Goal: Task Accomplishment & Management: Manage account settings

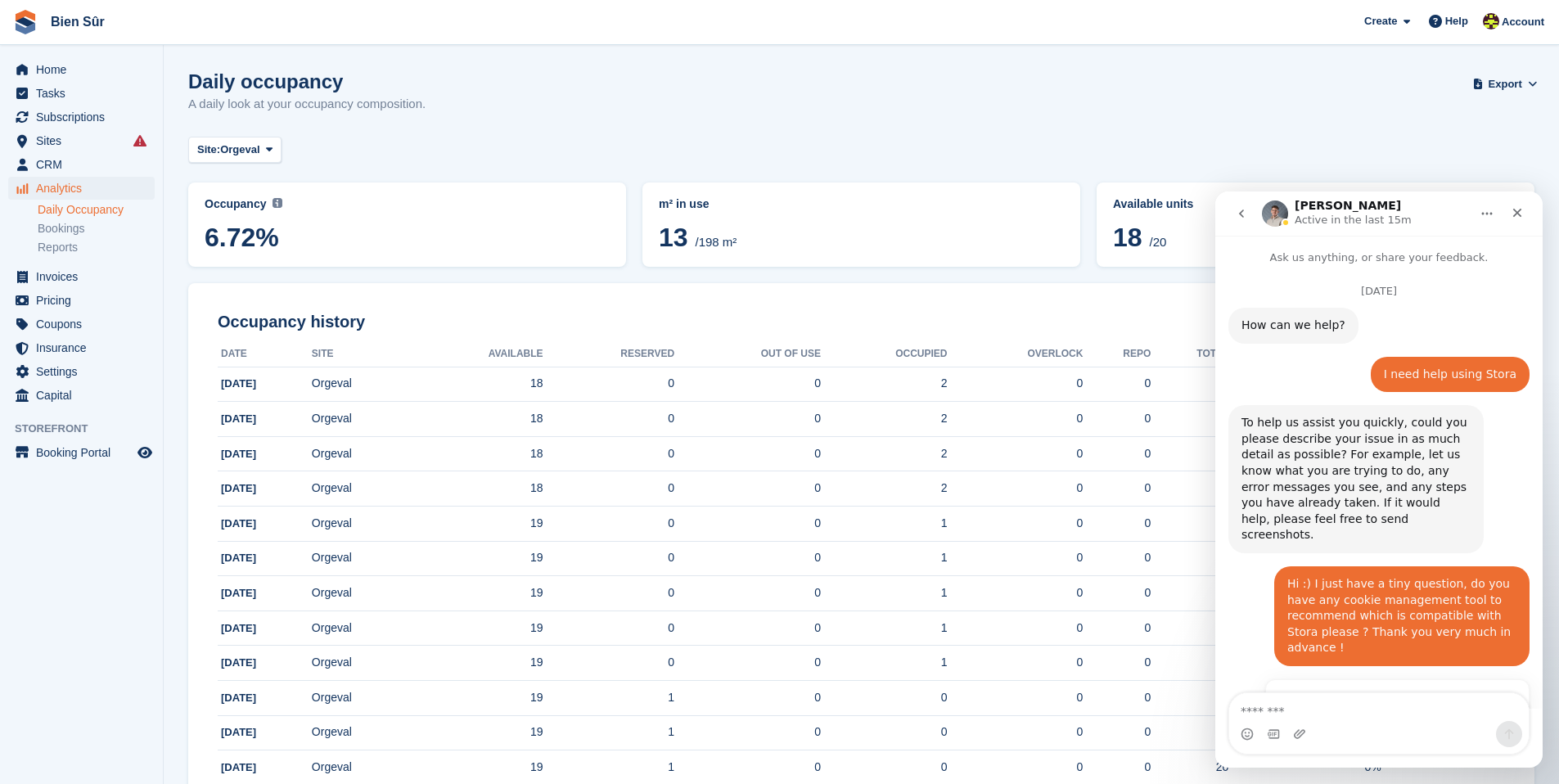
scroll to position [826, 0]
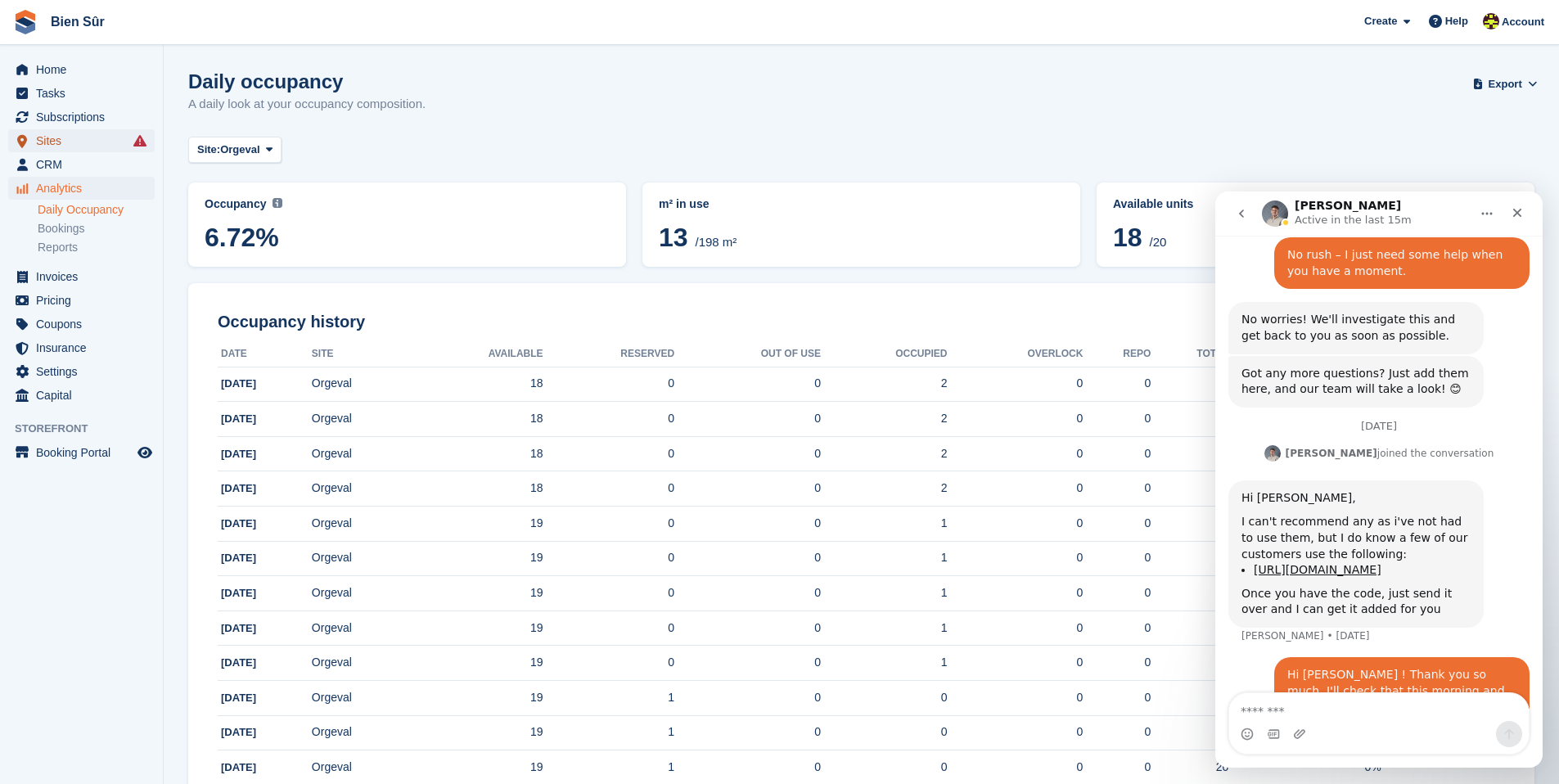
click at [64, 142] on span "Sites" at bounding box center [85, 140] width 98 height 23
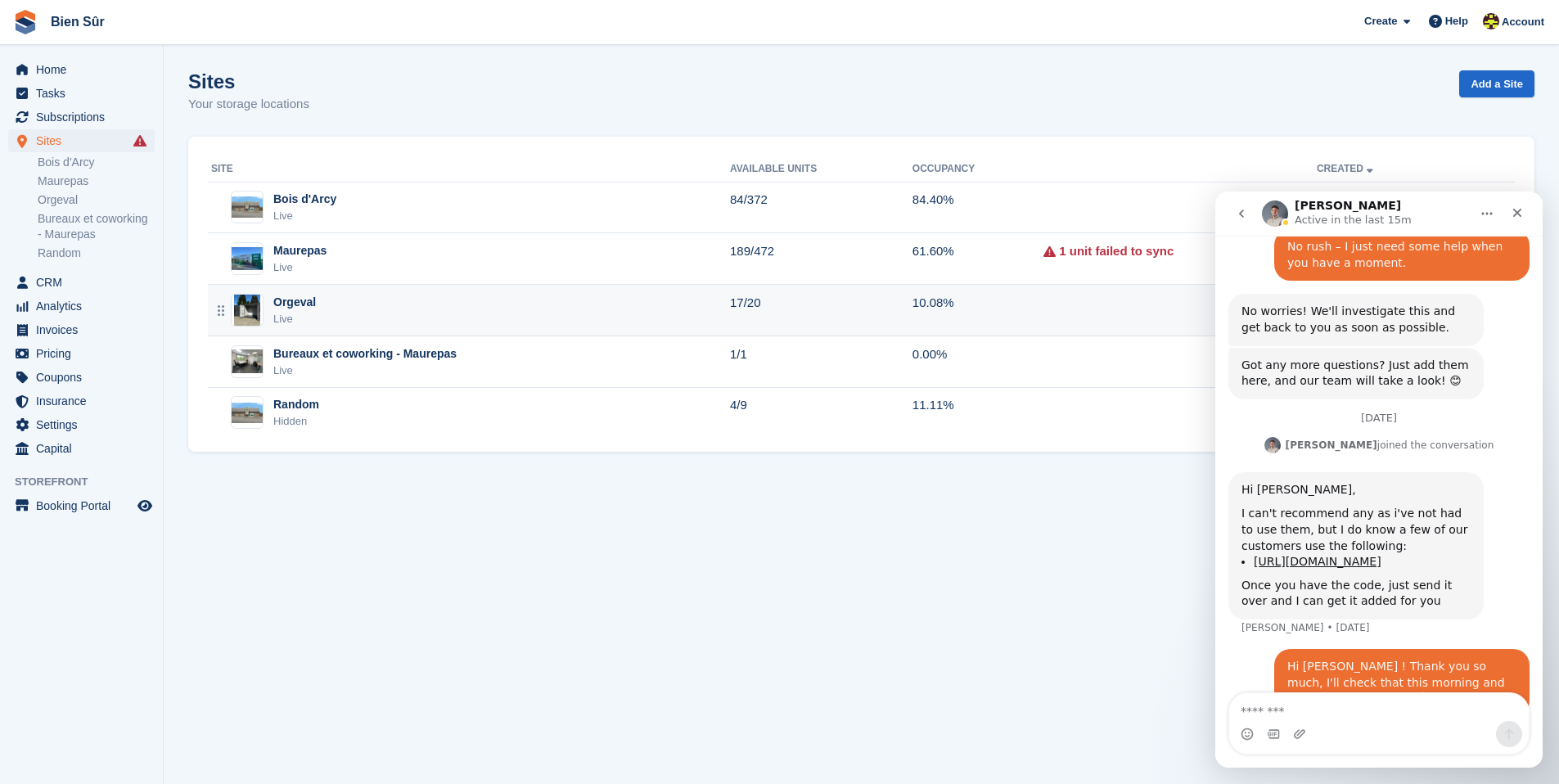
scroll to position [843, 0]
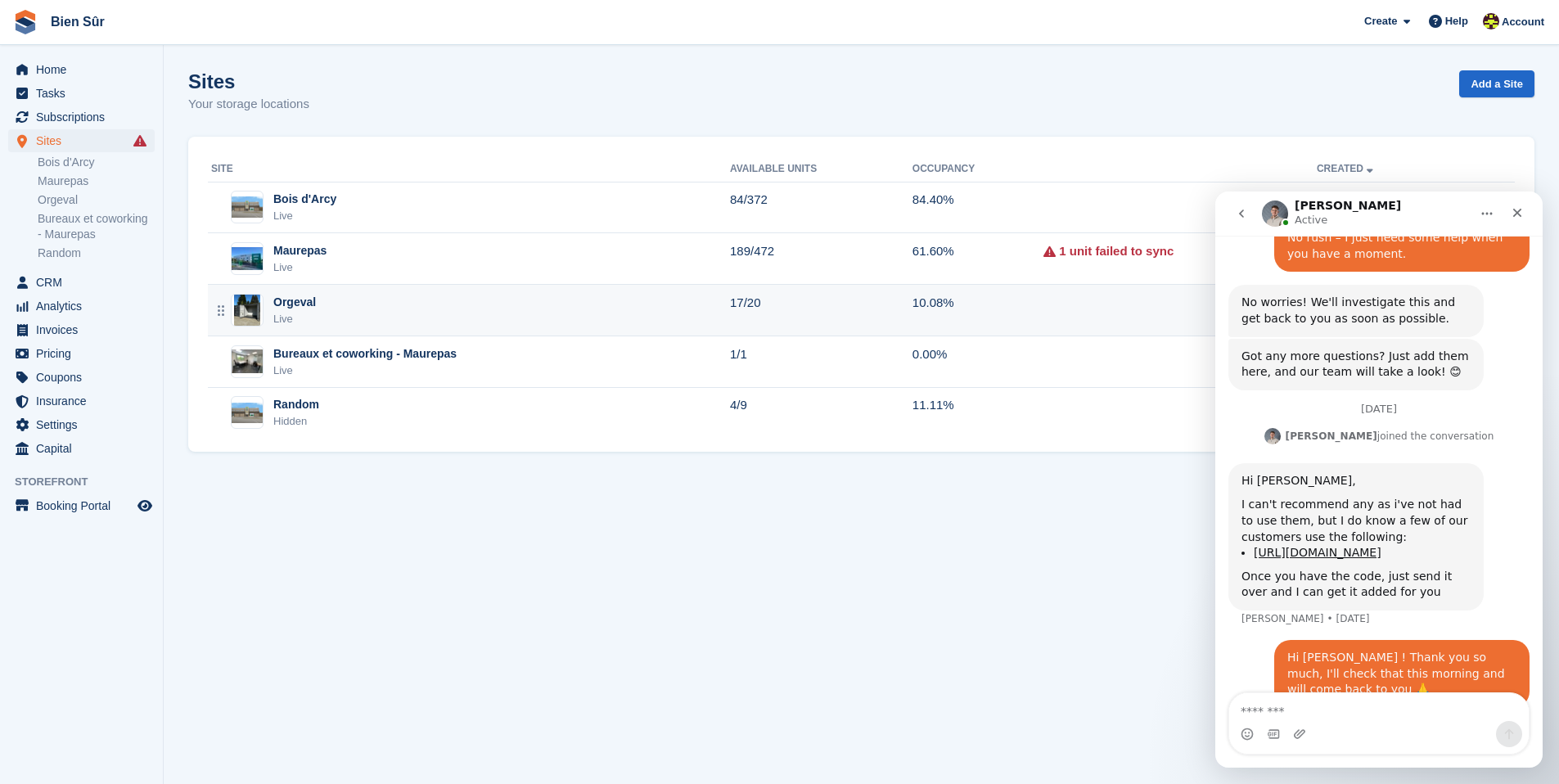
click at [334, 309] on div "Orgeval Live" at bounding box center [470, 309] width 519 height 33
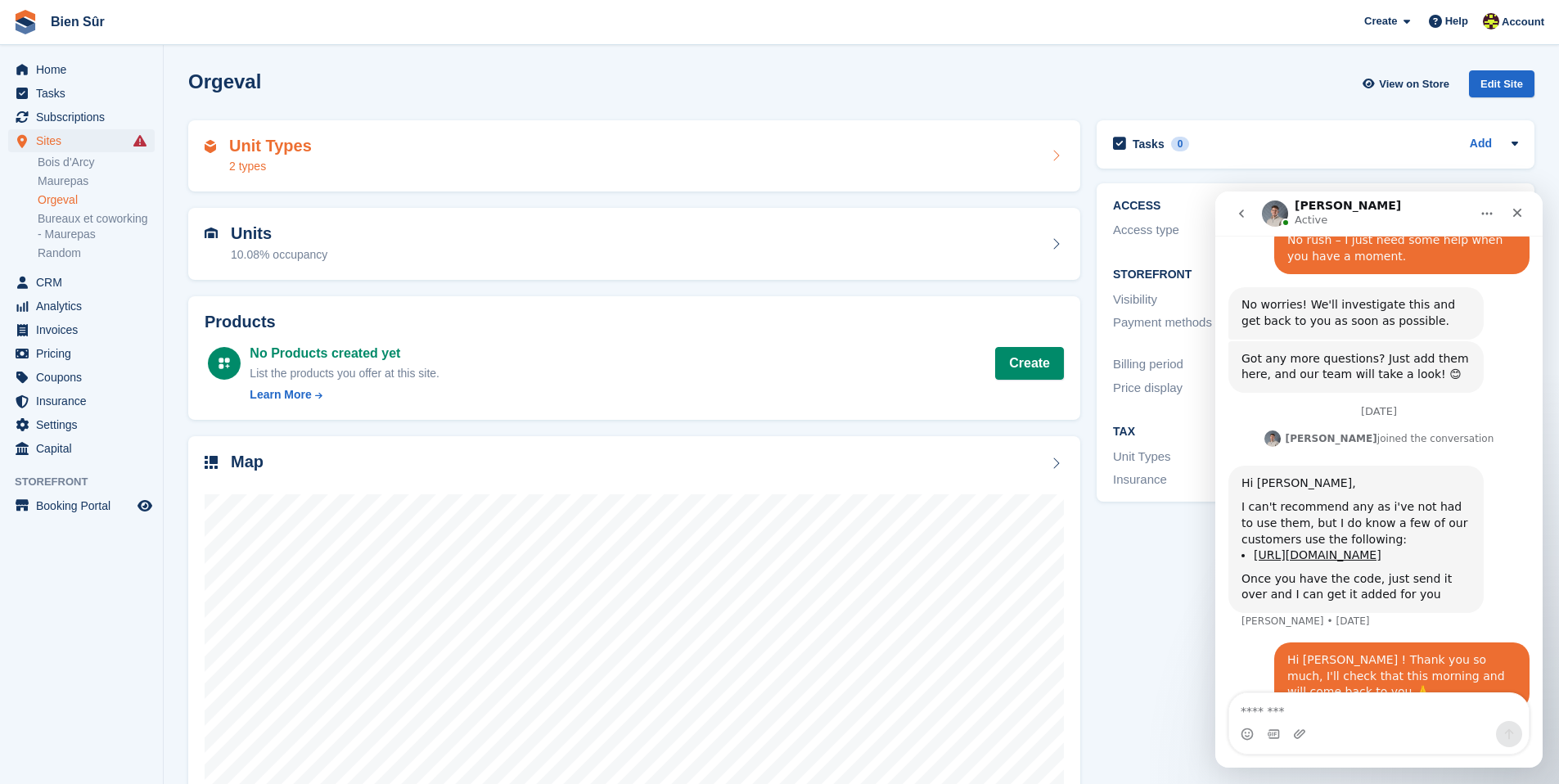
scroll to position [843, 0]
click at [381, 161] on div "Unit Types 2 types" at bounding box center [634, 156] width 859 height 39
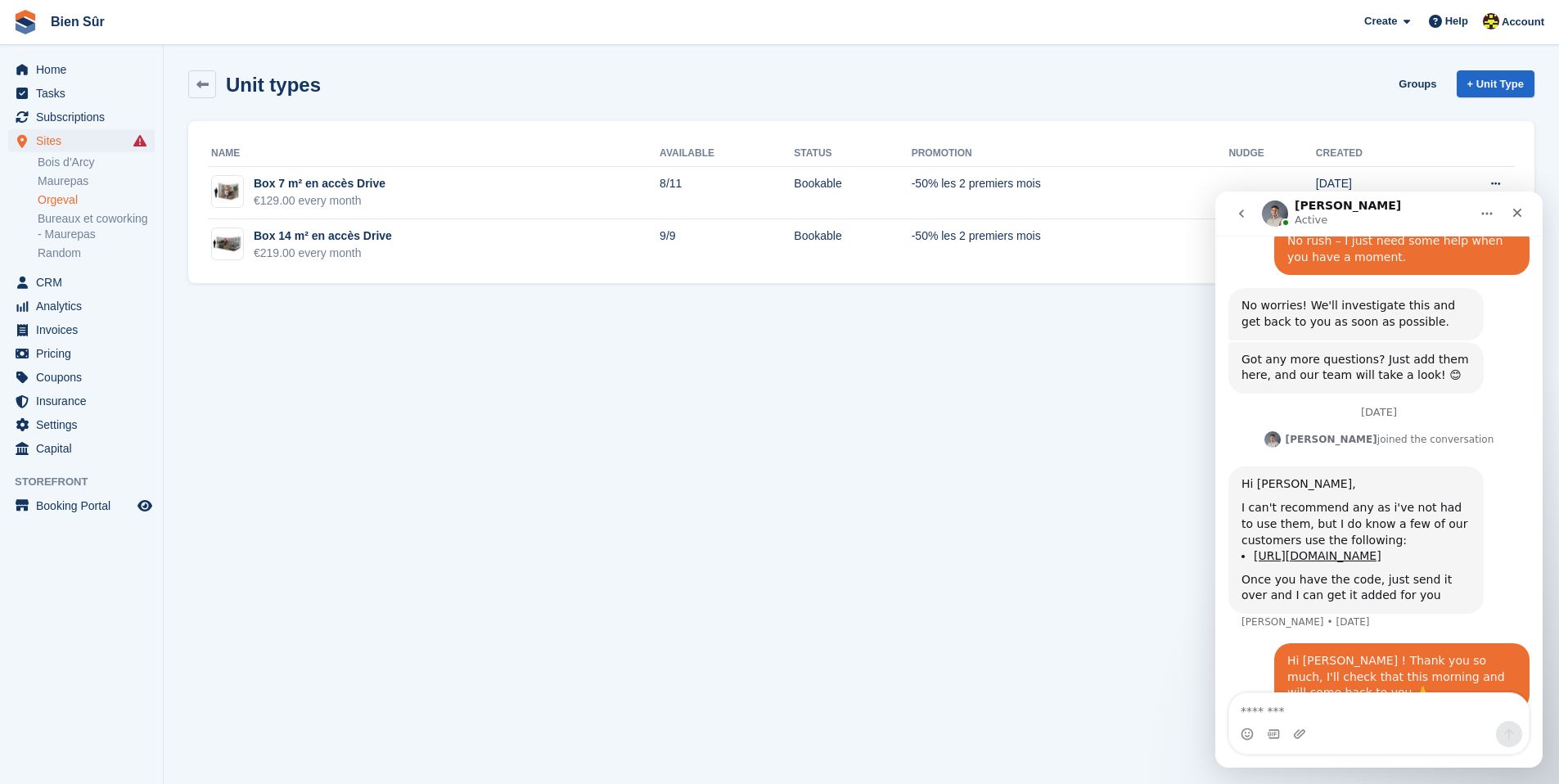
scroll to position [843, 0]
click at [86, 398] on span "Insurance" at bounding box center [85, 400] width 98 height 23
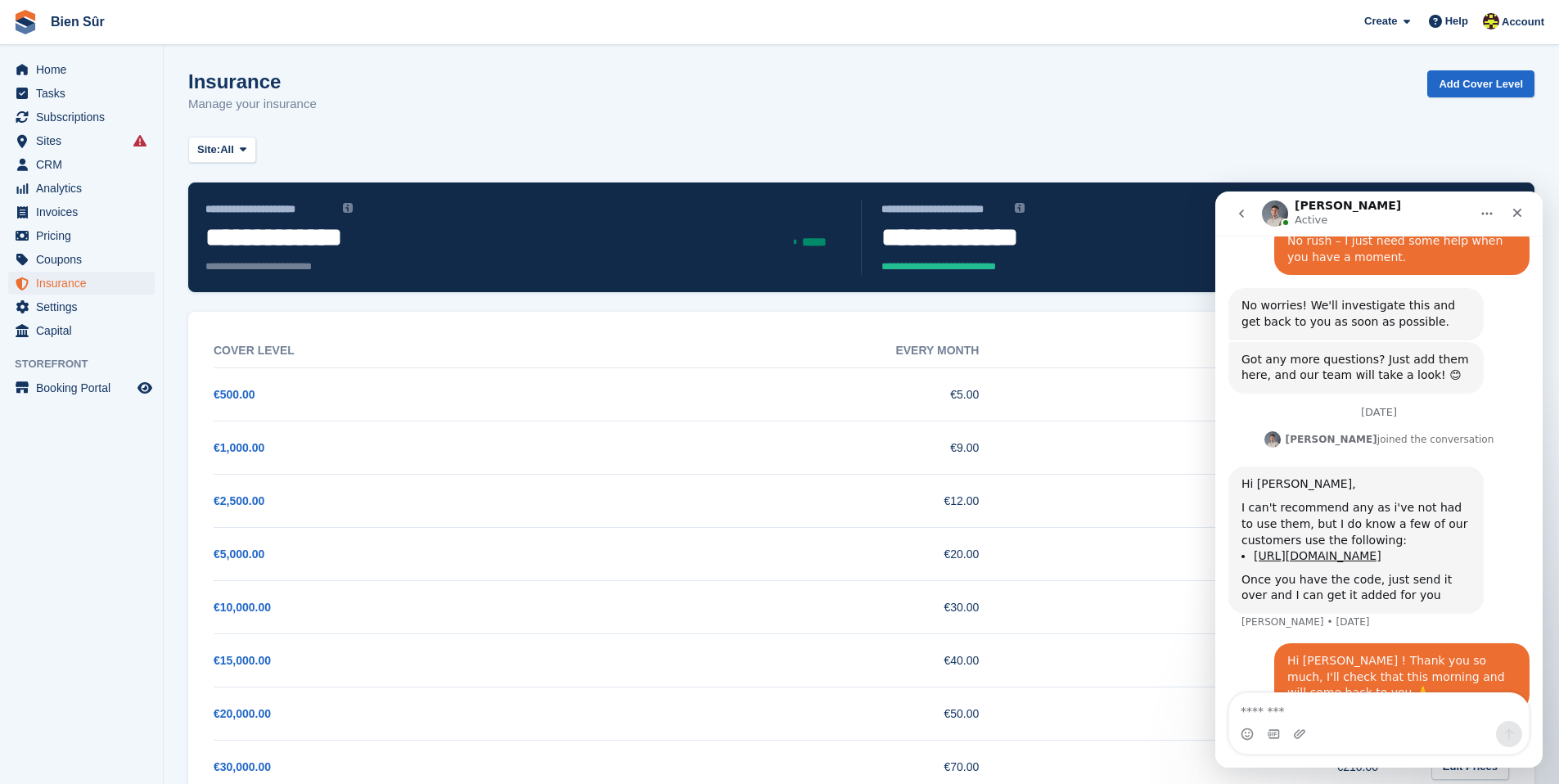
scroll to position [843, 0]
click at [1521, 214] on icon "Close" at bounding box center [1516, 212] width 13 height 13
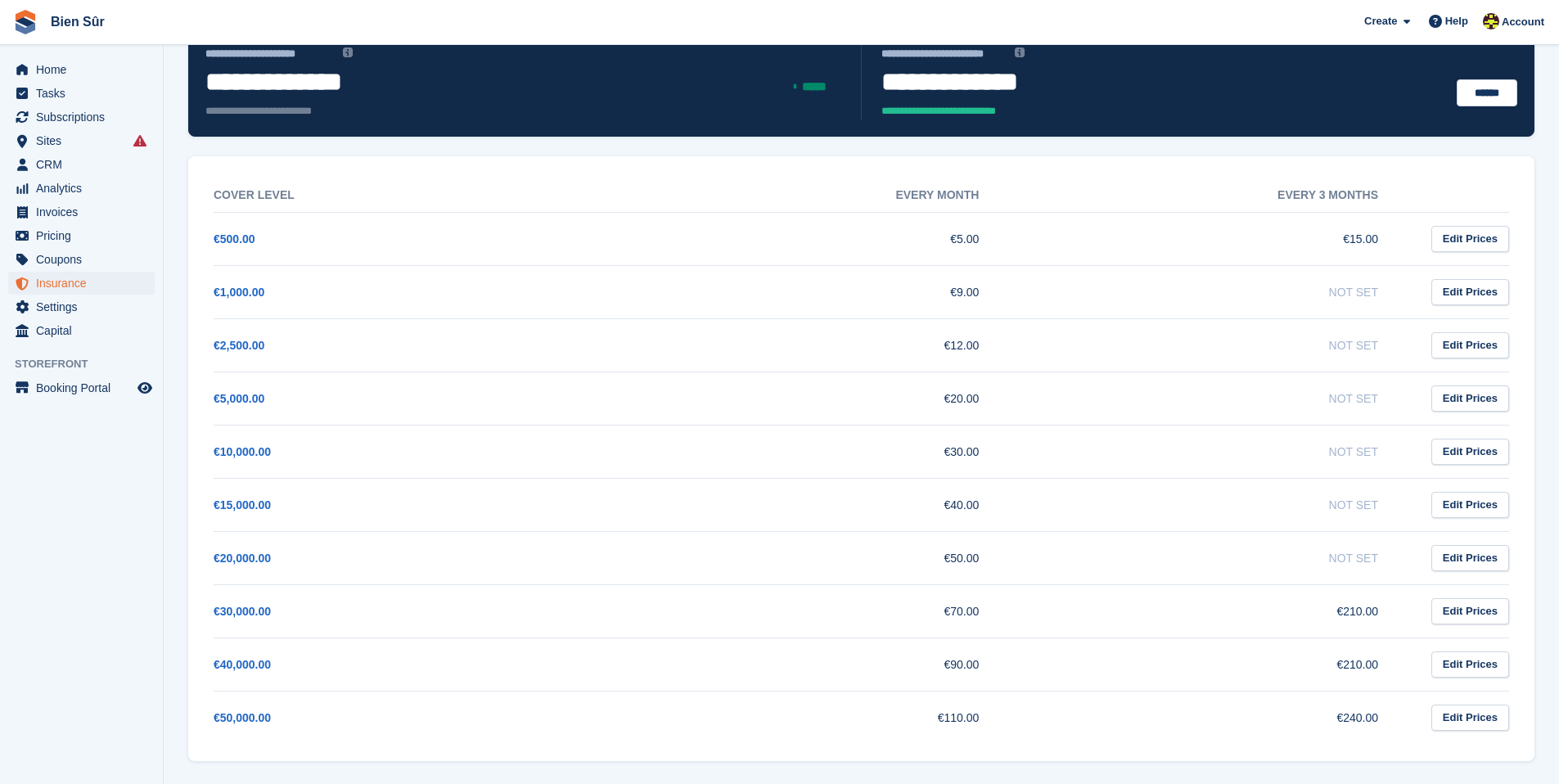
scroll to position [157, 0]
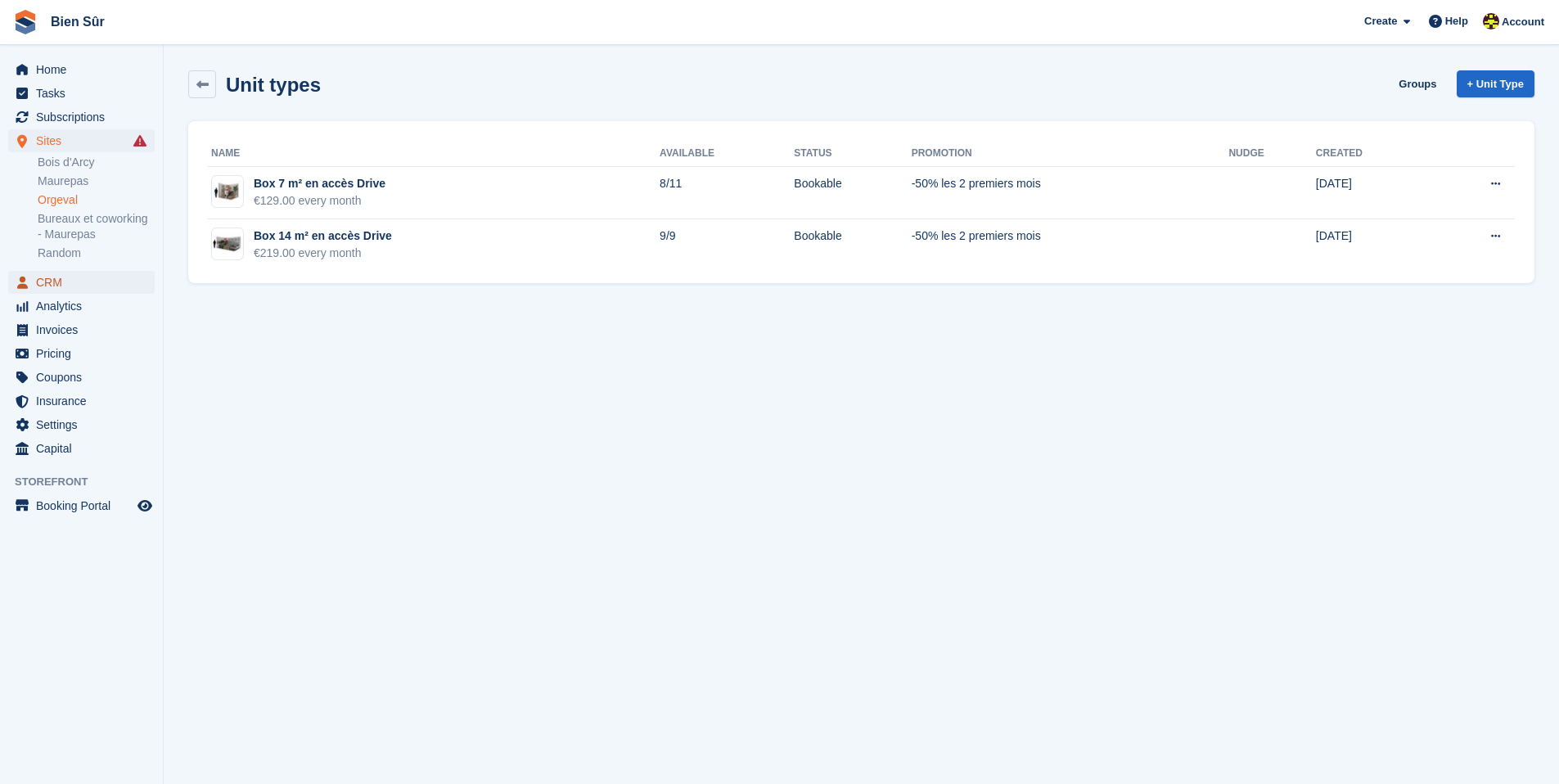
click at [68, 279] on span "CRM" at bounding box center [85, 282] width 98 height 23
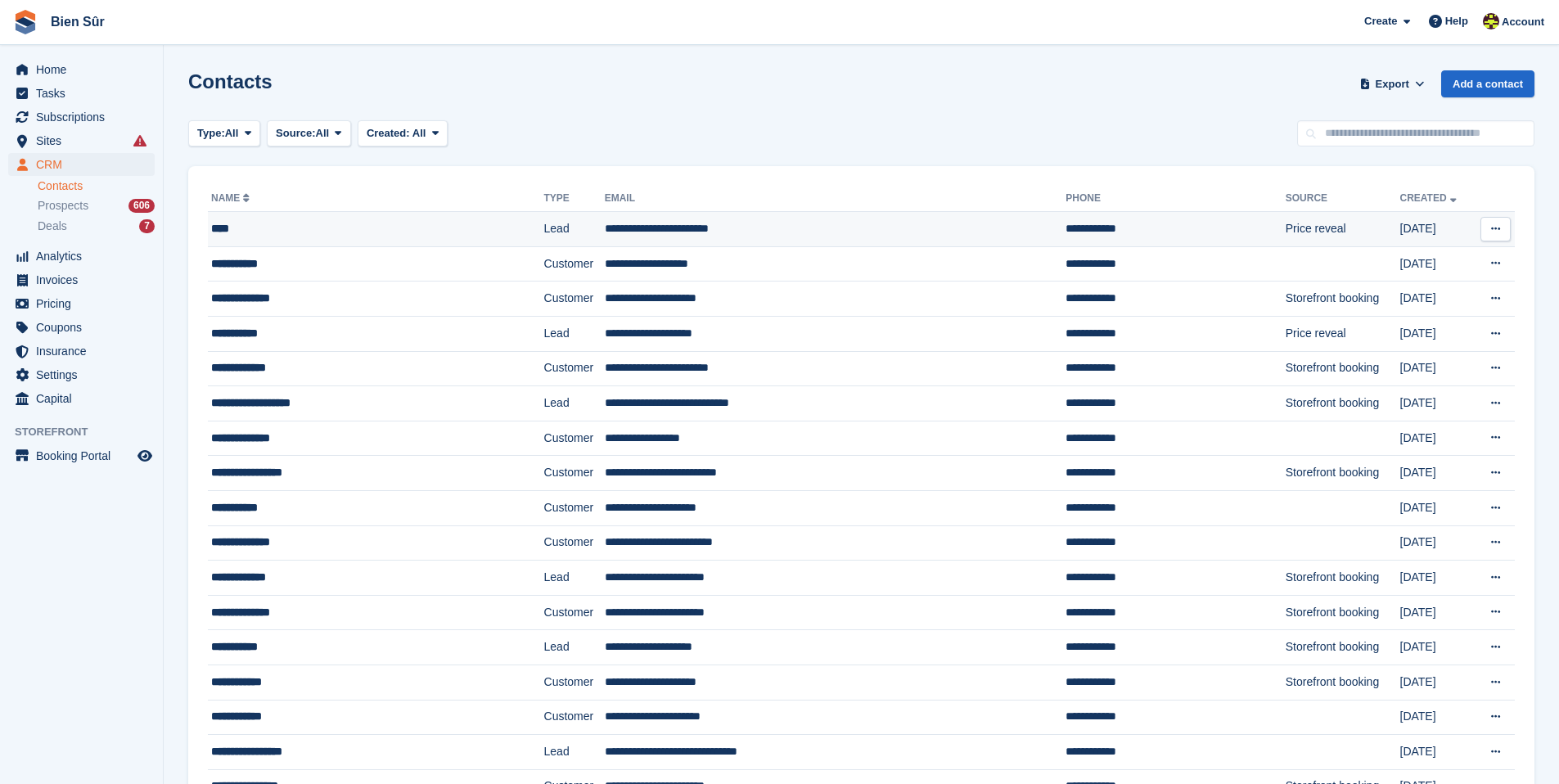
click at [289, 231] on div "****" at bounding box center [347, 228] width 272 height 17
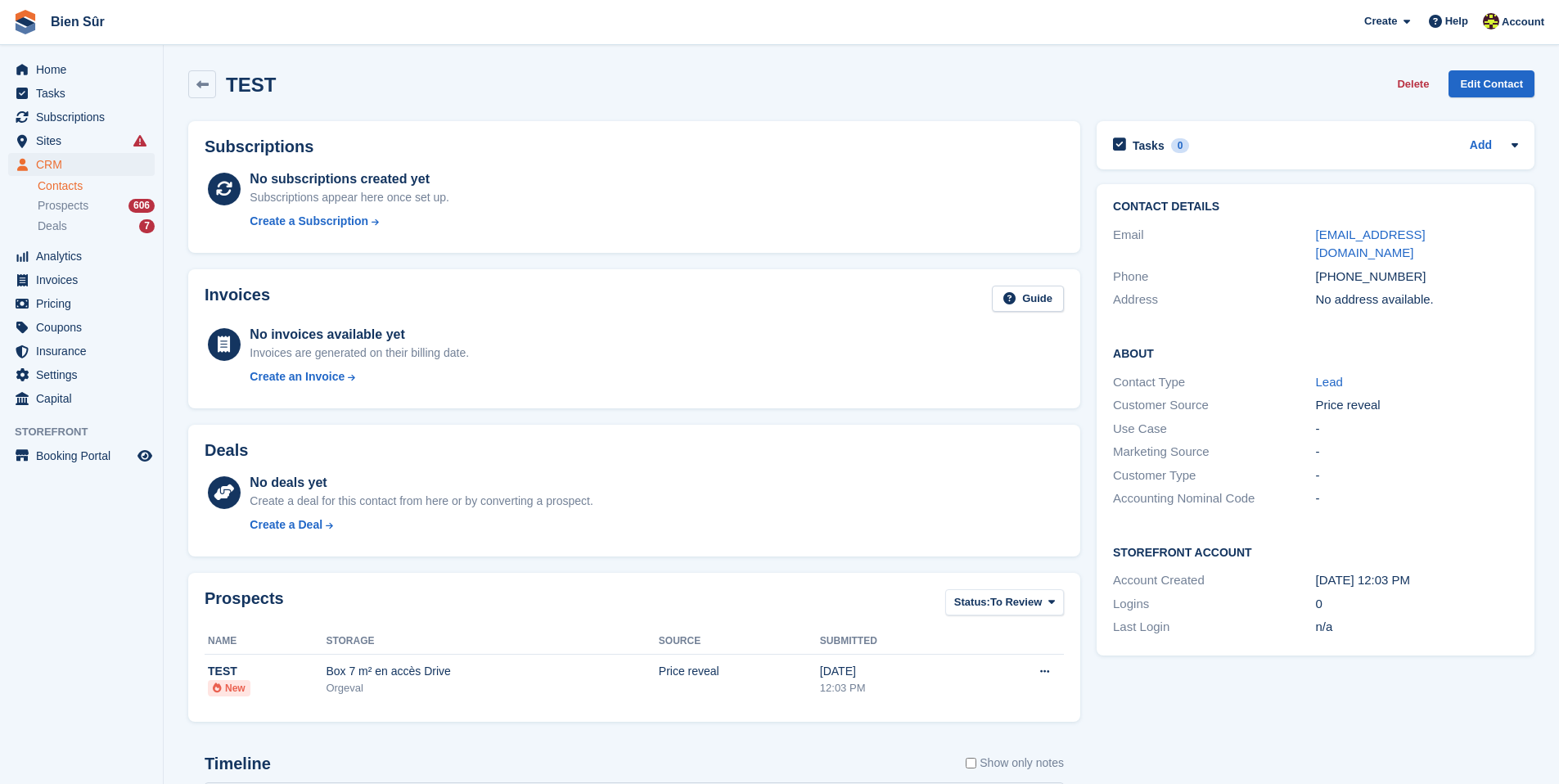
click at [1409, 85] on button "Delete" at bounding box center [1413, 84] width 45 height 27
